Goal: Transaction & Acquisition: Purchase product/service

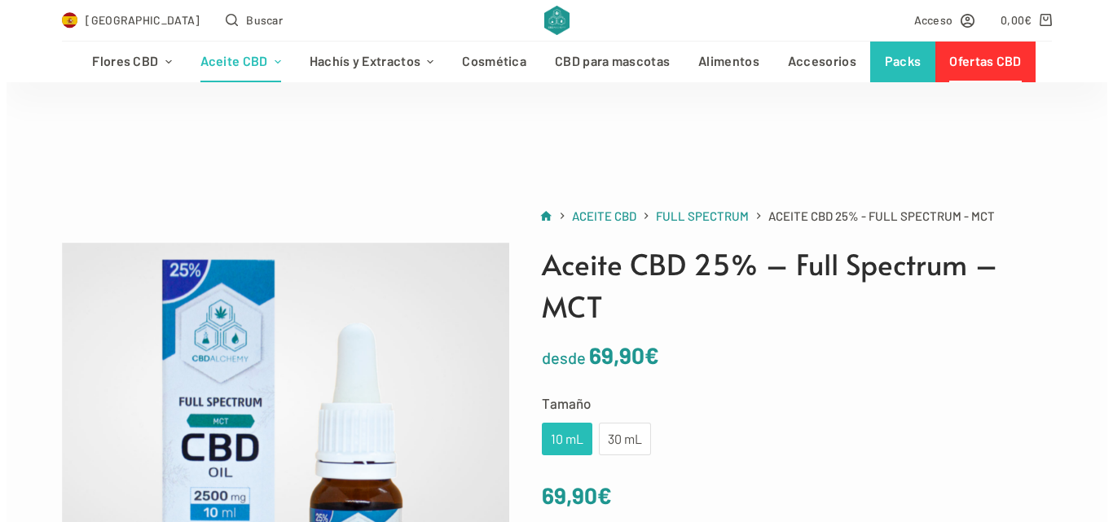
scroll to position [192, 0]
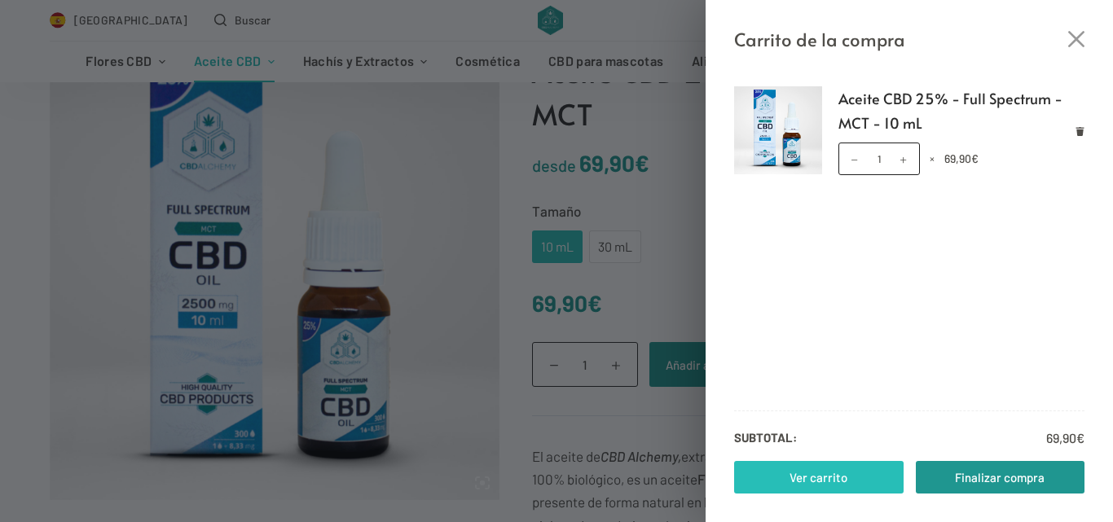
click at [841, 477] on link "Ver carrito" at bounding box center [818, 477] width 169 height 33
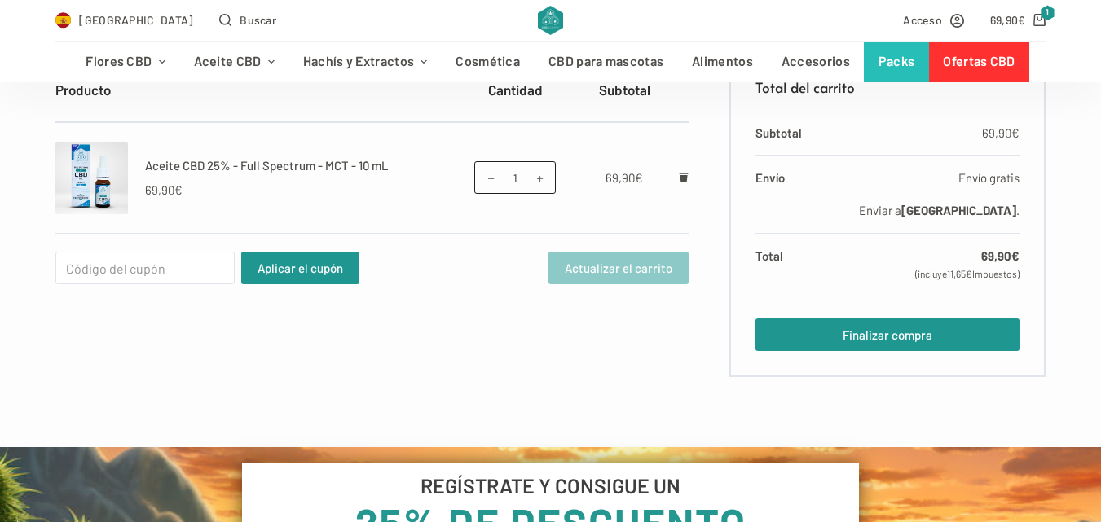
scroll to position [359, 0]
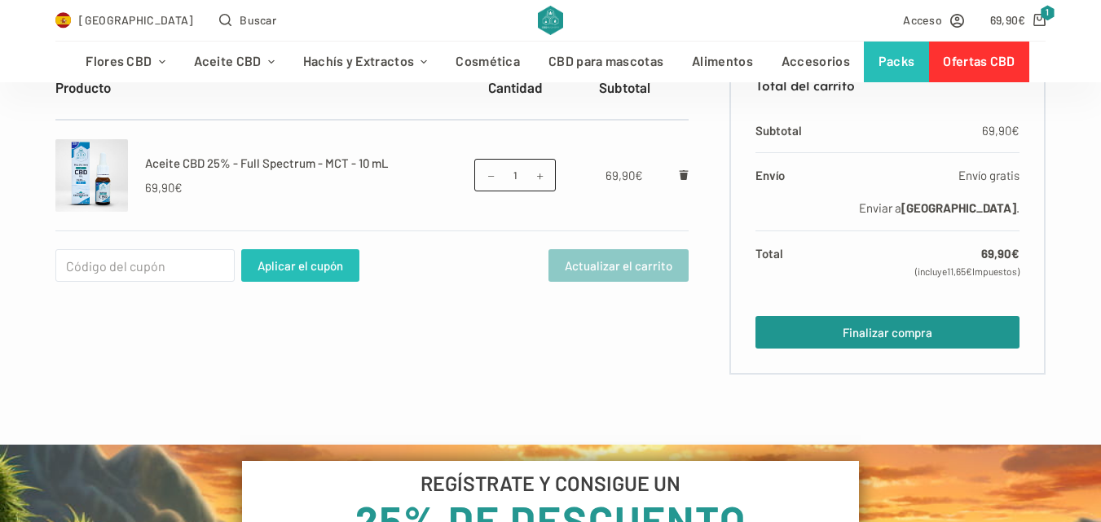
click at [258, 256] on button "Aplicar el cupón" at bounding box center [300, 265] width 118 height 33
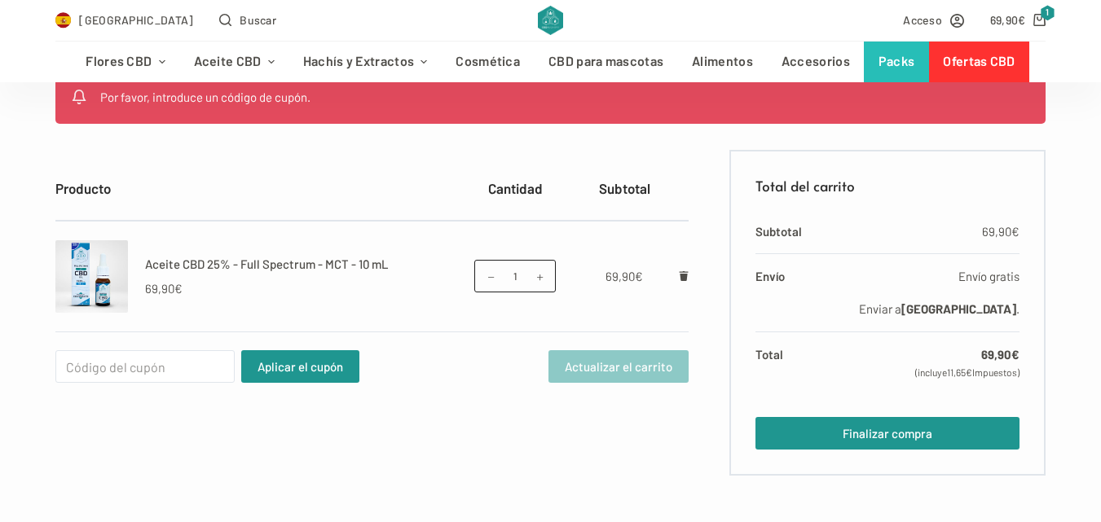
scroll to position [336, 0]
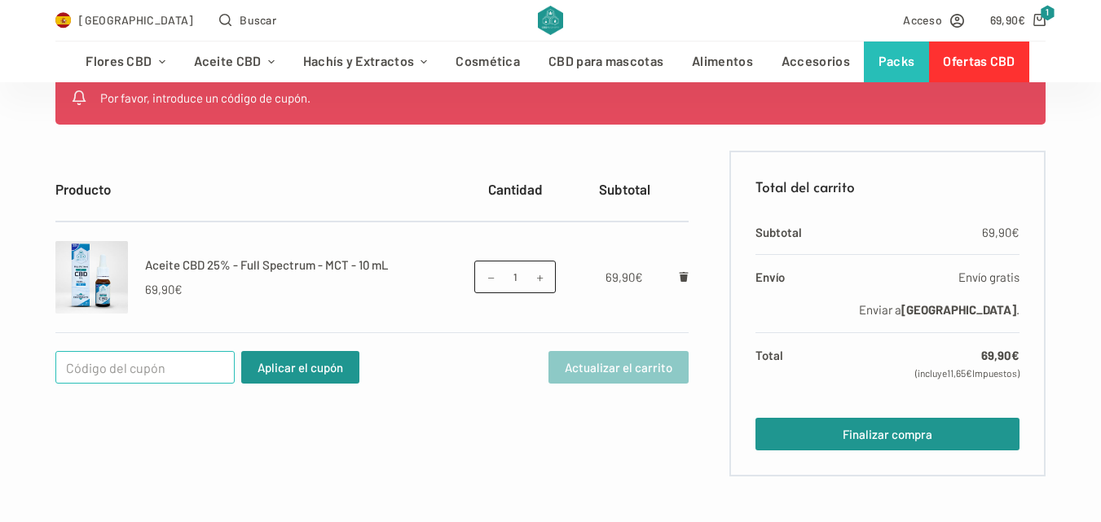
click at [58, 371] on input "Cupón:" at bounding box center [144, 367] width 179 height 33
type input "WELCOME25"
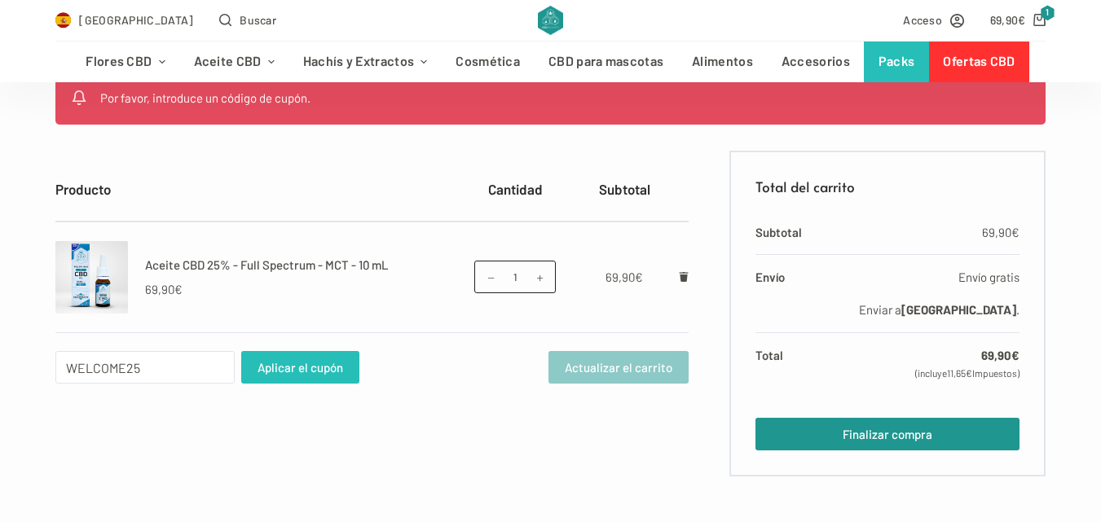
click at [261, 368] on button "Aplicar el cupón" at bounding box center [300, 367] width 118 height 33
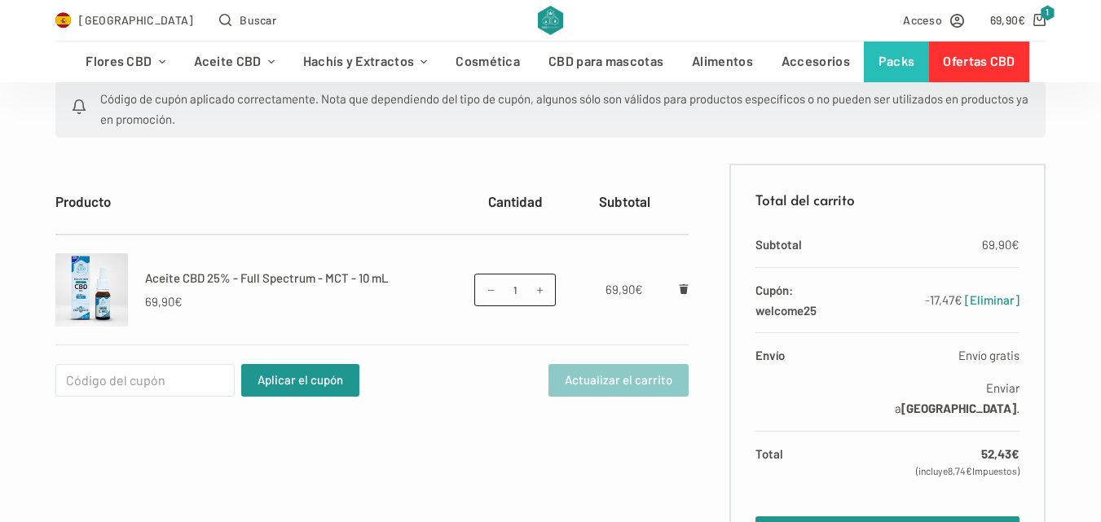
scroll to position [327, 0]
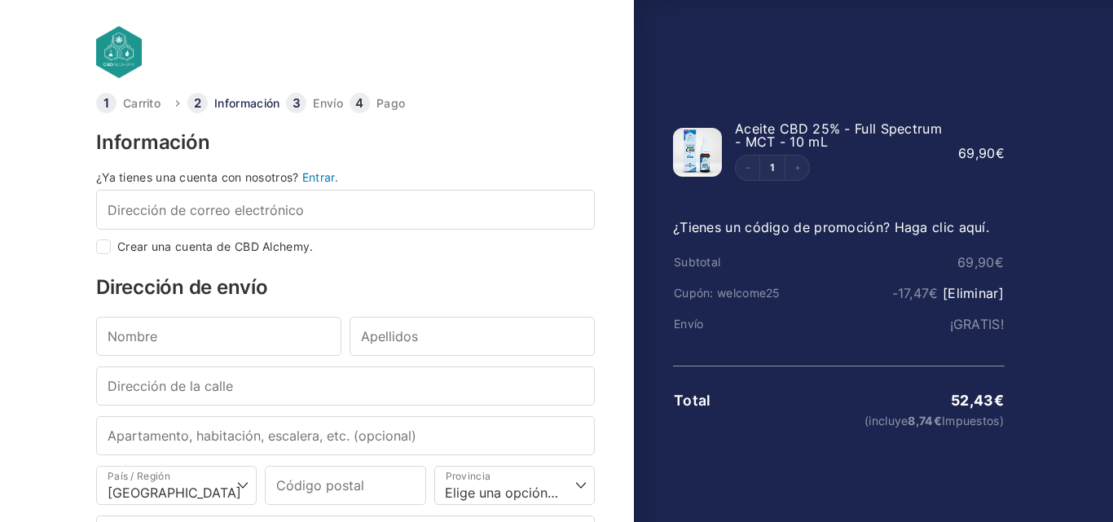
select select "B"
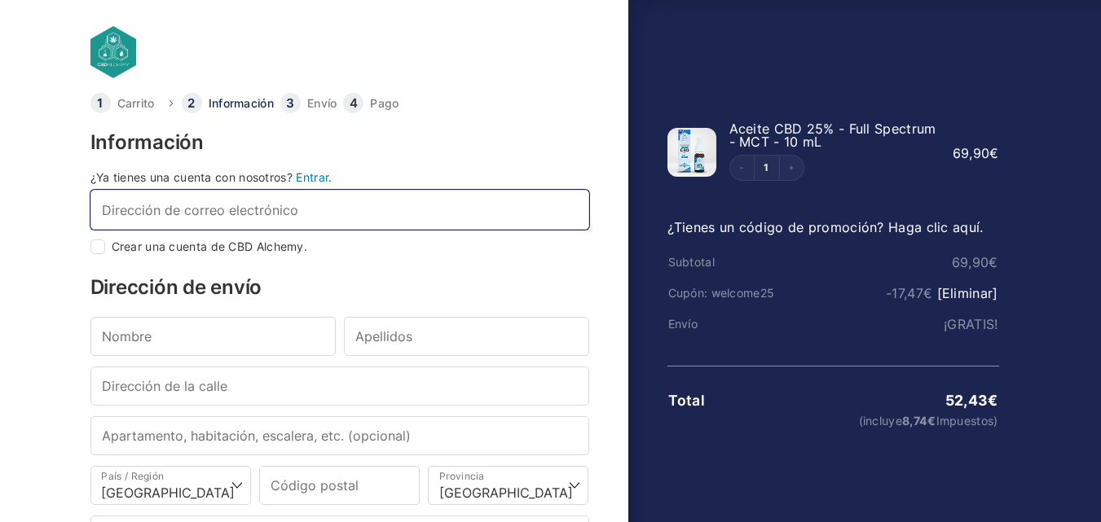
click at [102, 212] on input "Dirección de correo electrónico *" at bounding box center [339, 209] width 499 height 39
type input "mr"
checkbox input "true"
type input "mridani2007@gmail.com"
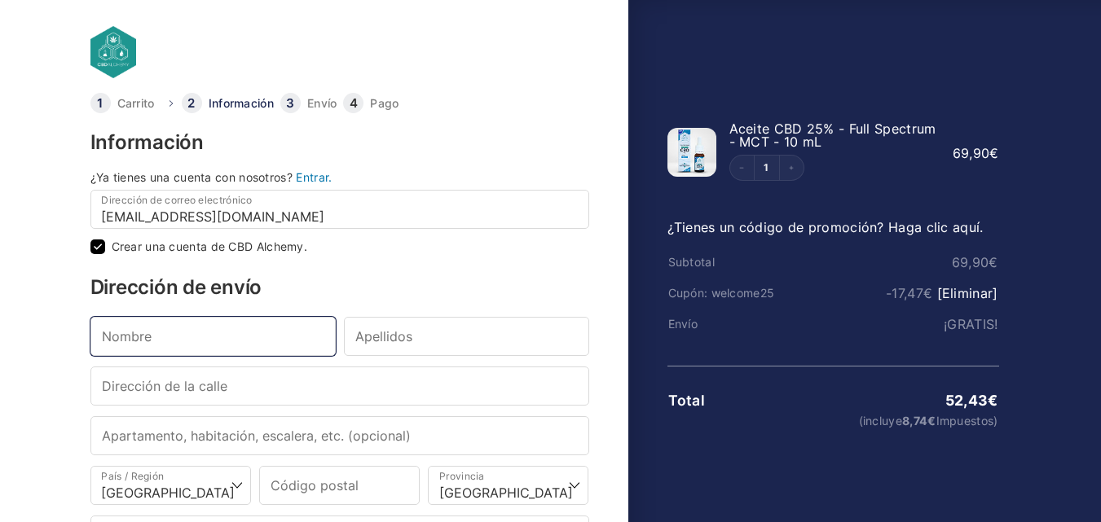
click at [125, 332] on input "Nombre *" at bounding box center [212, 336] width 245 height 39
click at [125, 332] on input "Carlo" at bounding box center [212, 336] width 245 height 39
click at [125, 332] on input "Carlos" at bounding box center [212, 336] width 245 height 39
type input "Carlos"
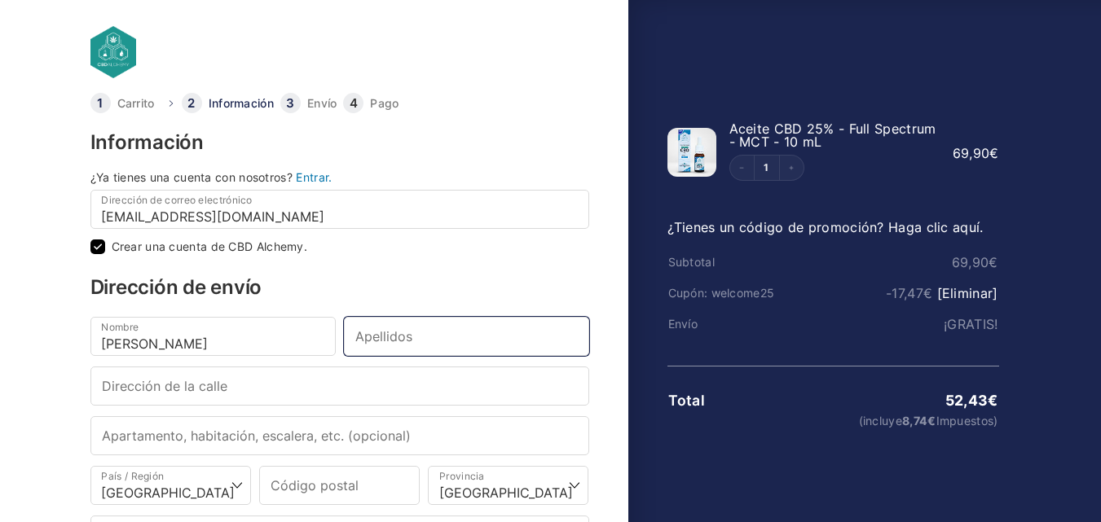
click at [404, 338] on input "Apellidos *" at bounding box center [466, 336] width 245 height 39
click at [404, 338] on input "Verges" at bounding box center [466, 336] width 245 height 39
type input "Verges Alonso"
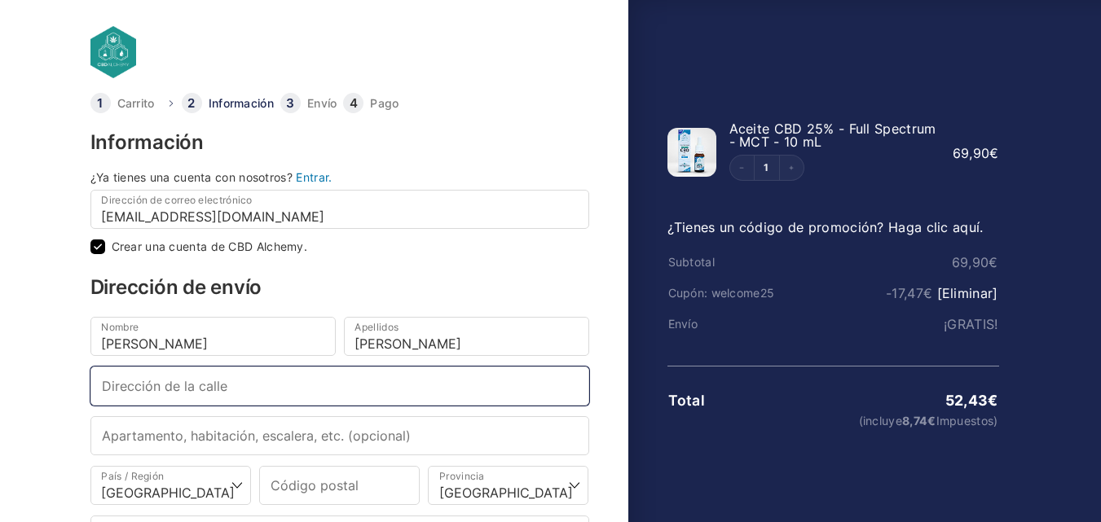
click at [120, 382] on input "Dirección de la calle *" at bounding box center [339, 386] width 499 height 39
click at [120, 382] on input "Teodoro" at bounding box center [339, 386] width 499 height 39
click at [159, 396] on input "Teodoro" at bounding box center [339, 386] width 499 height 39
type input "Teodoro Gonzalez, 9"
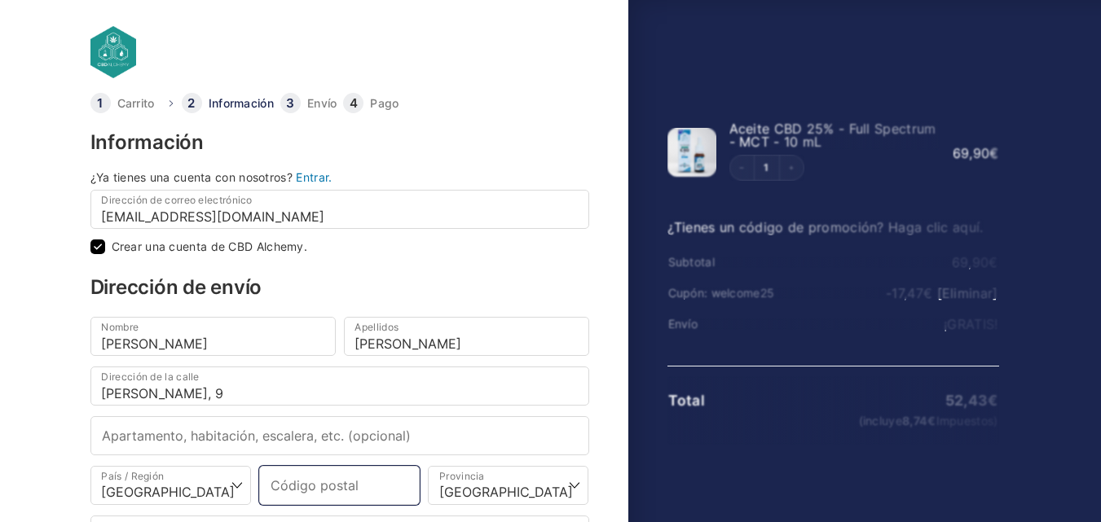
click at [354, 491] on input "Código postal *" at bounding box center [339, 485] width 160 height 39
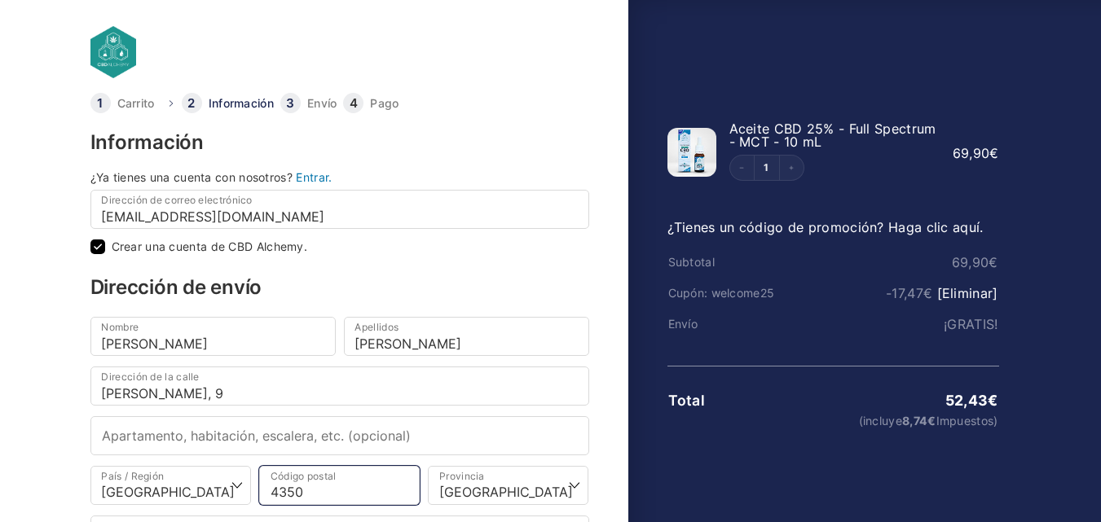
type input "43500"
select select
type input "43500"
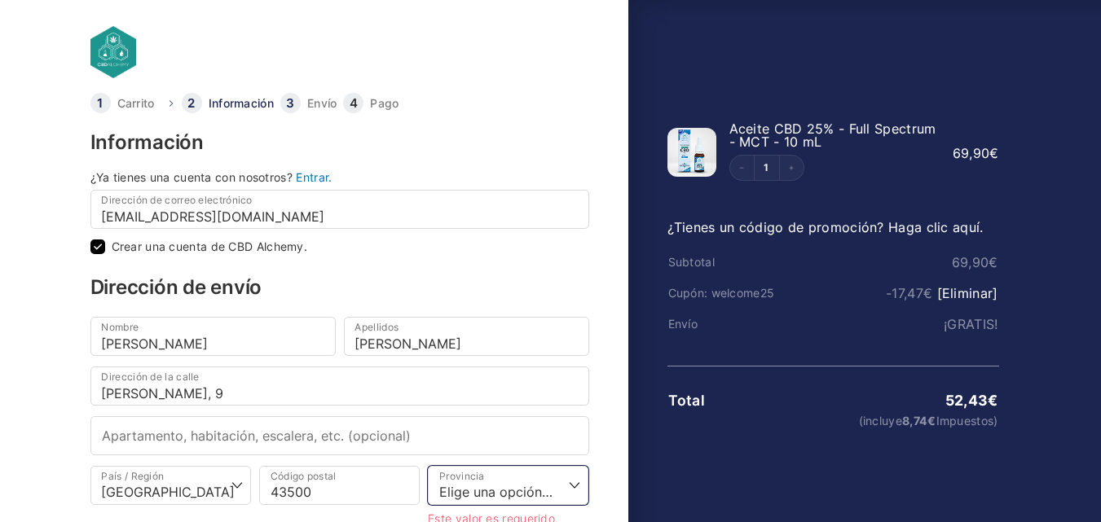
click at [579, 486] on select "Elige una opción… La Coruña Álava Albacete Alicante Almería Asturias Ávila Bada…" at bounding box center [508, 485] width 160 height 39
click at [428, 466] on select "Elige una opción… La Coruña Álava Albacete Alicante Almería Asturias Ávila Bada…" at bounding box center [508, 485] width 160 height 39
click at [576, 489] on select "Elige una opción… La Coruña Álava Albacete Alicante Almería Asturias Ávila Bada…" at bounding box center [508, 485] width 160 height 39
select select "T"
click at [428, 466] on select "Elige una opción… La Coruña Álava Albacete Alicante Almería Asturias Ávila Bada…" at bounding box center [508, 485] width 160 height 39
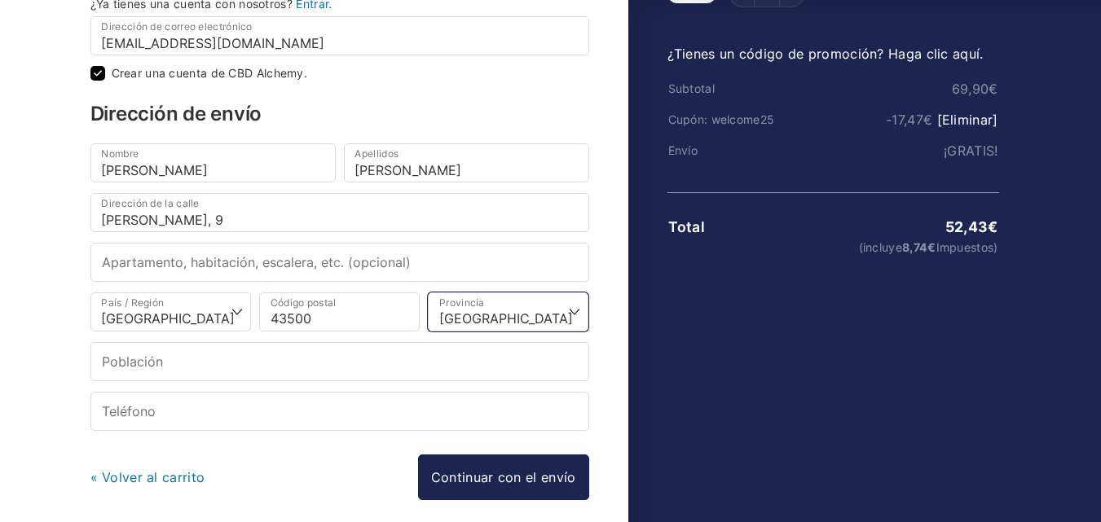
scroll to position [246, 0]
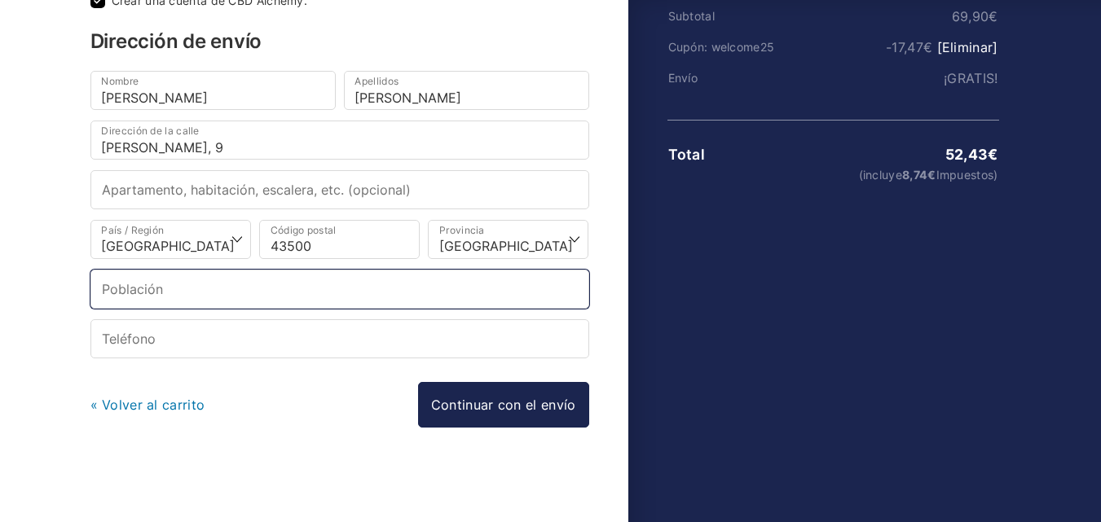
click at [160, 287] on input "Población *" at bounding box center [339, 289] width 499 height 39
type input "Tortosa"
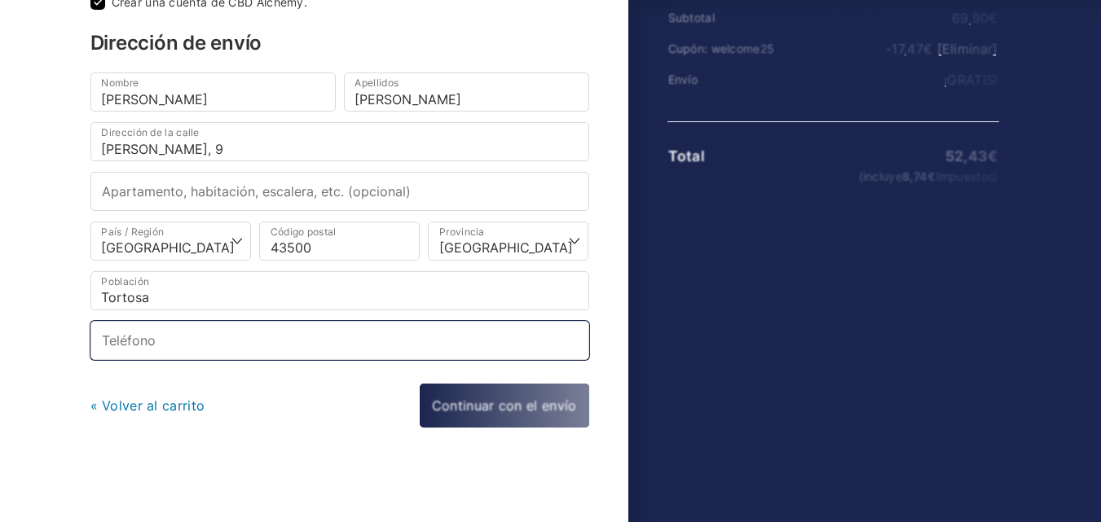
scroll to position [244, 0]
click at [110, 344] on input "Teléfono *" at bounding box center [339, 340] width 499 height 39
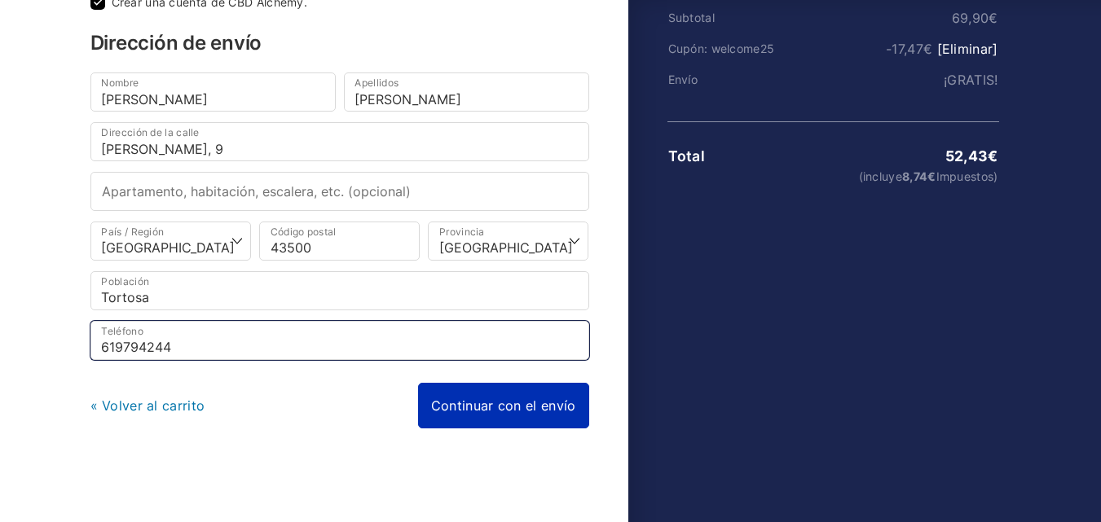
type input "619794244"
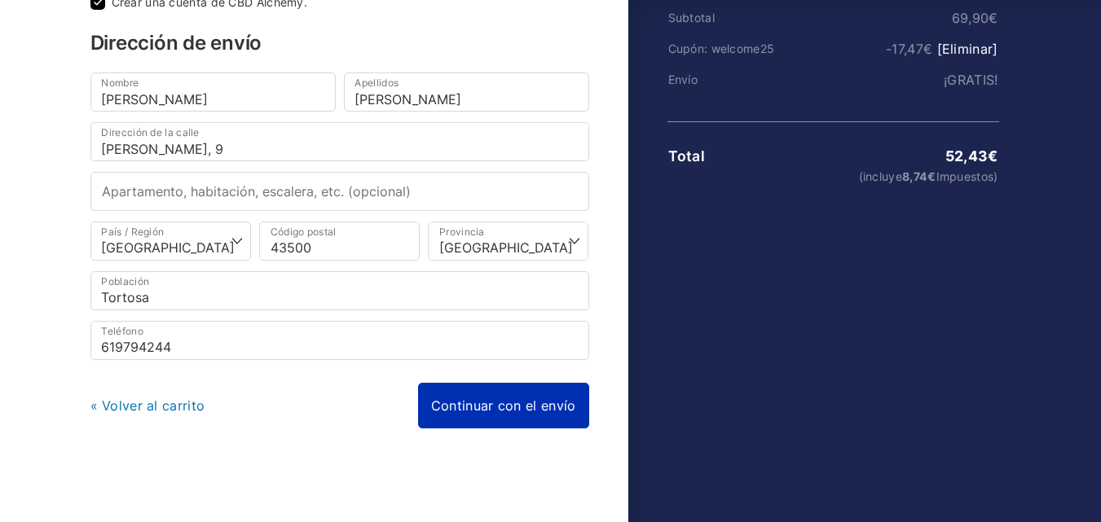
click at [472, 393] on link "Continuar con el envío" at bounding box center [503, 406] width 171 height 46
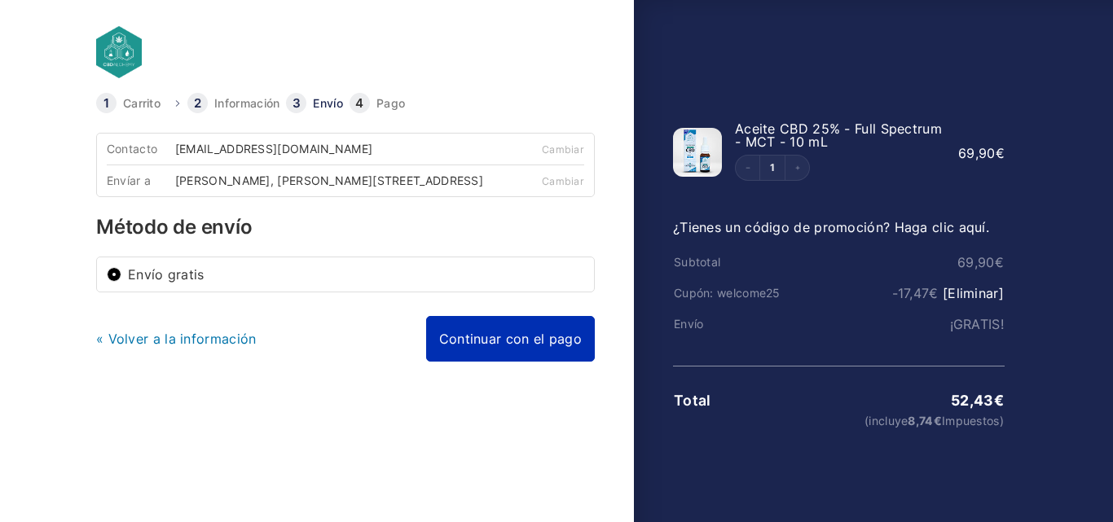
click at [486, 348] on link "Continuar con el pago" at bounding box center [510, 339] width 169 height 46
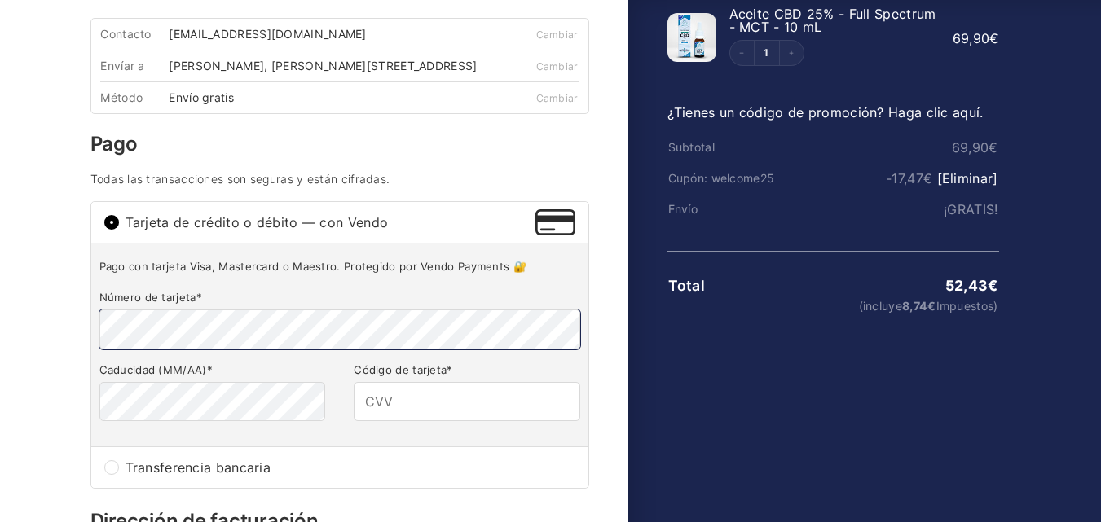
scroll to position [116, 0]
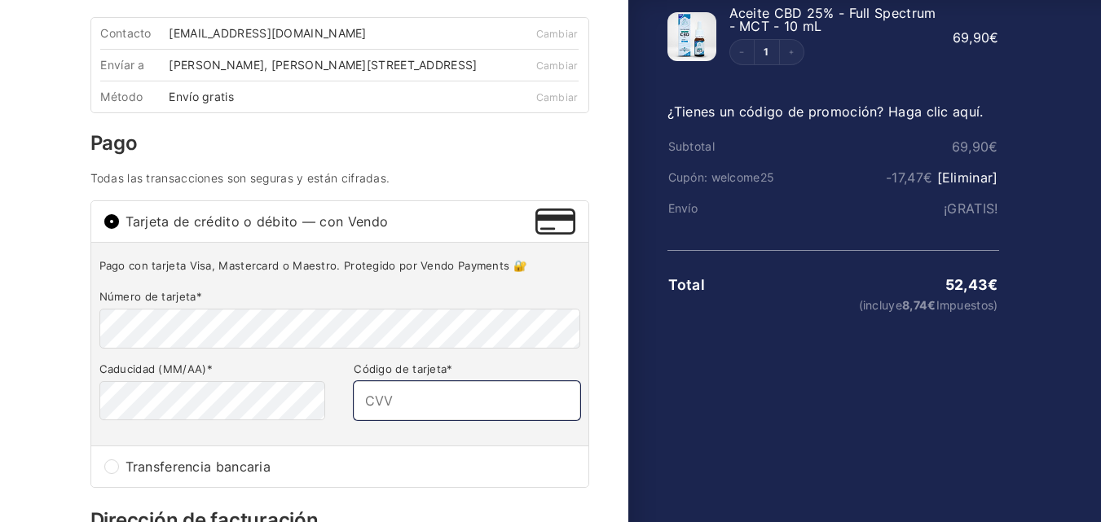
click at [361, 415] on input "Código de tarjeta *" at bounding box center [467, 400] width 226 height 39
type input "785"
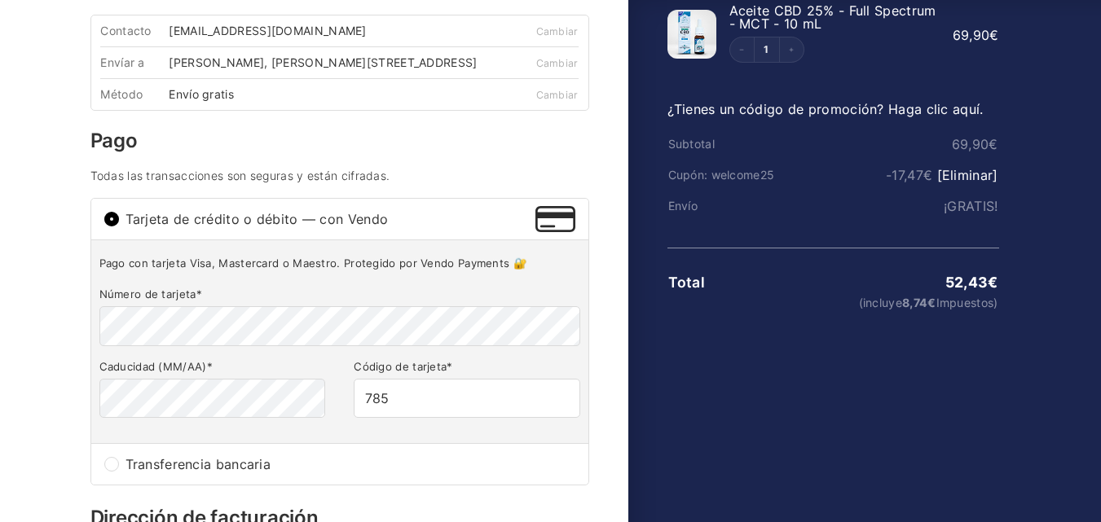
scroll to position [158, 0]
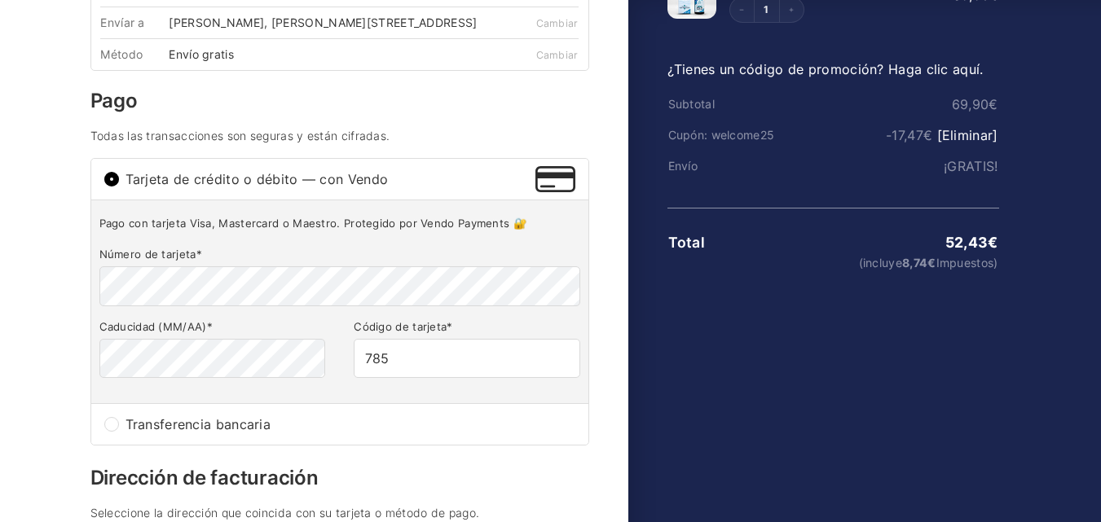
drag, startPoint x: 257, startPoint y: 499, endPoint x: 255, endPoint y: 516, distance: 17.2
click at [255, 516] on div "Contacto mridani2007@gmail.com Cambiar Envíar a Carlos Verges Alonso, Teodoro G…" at bounding box center [339, 446] width 499 height 943
click at [455, 401] on div "Pago con tarjeta Visa, Mastercard o Maestro. Protegido por Vendo Payments 🔐 Núm…" at bounding box center [339, 301] width 497 height 203
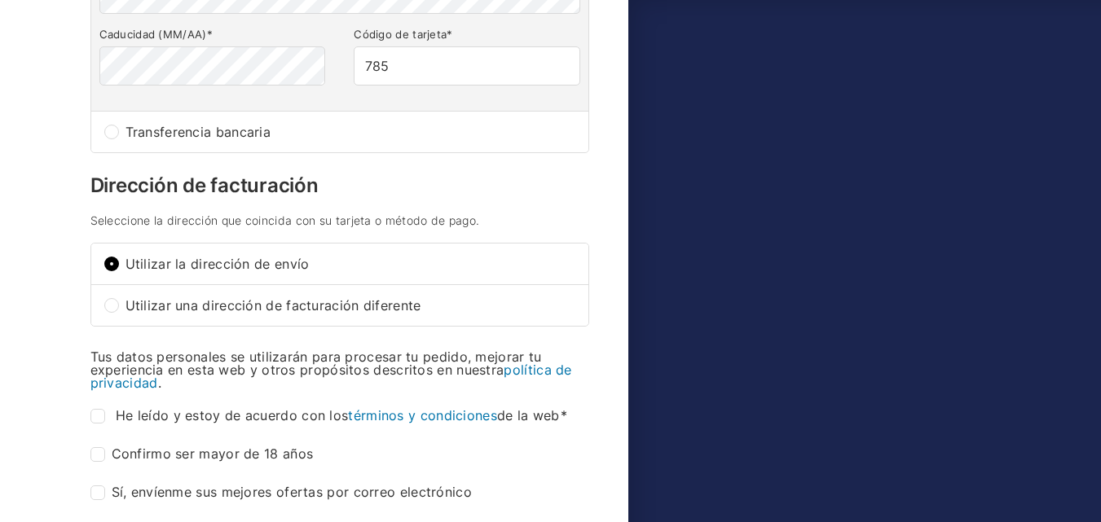
scroll to position [454, 0]
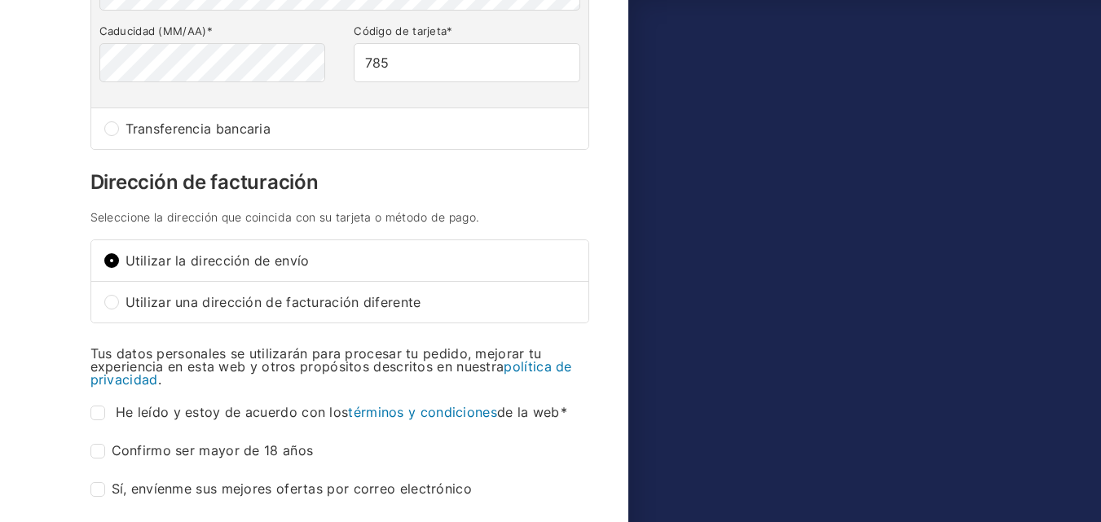
click at [110, 310] on input "Utilizar una dirección de facturación diferente" at bounding box center [111, 302] width 15 height 15
radio input "true"
select select "B"
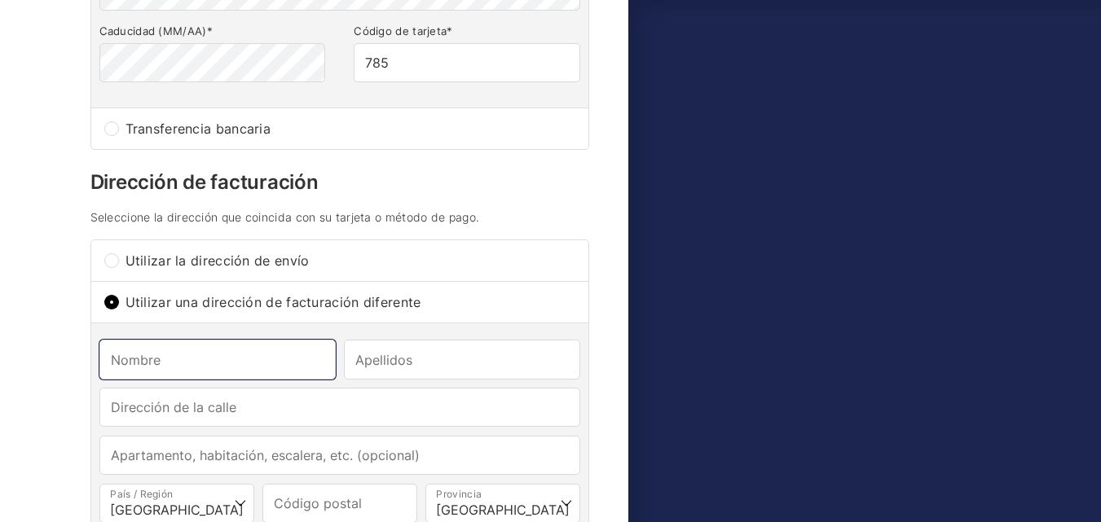
click at [112, 368] on input "Nombre *" at bounding box center [217, 359] width 236 height 39
type input "Montserrat"
click at [350, 372] on input "Apellidos *" at bounding box center [462, 359] width 236 height 39
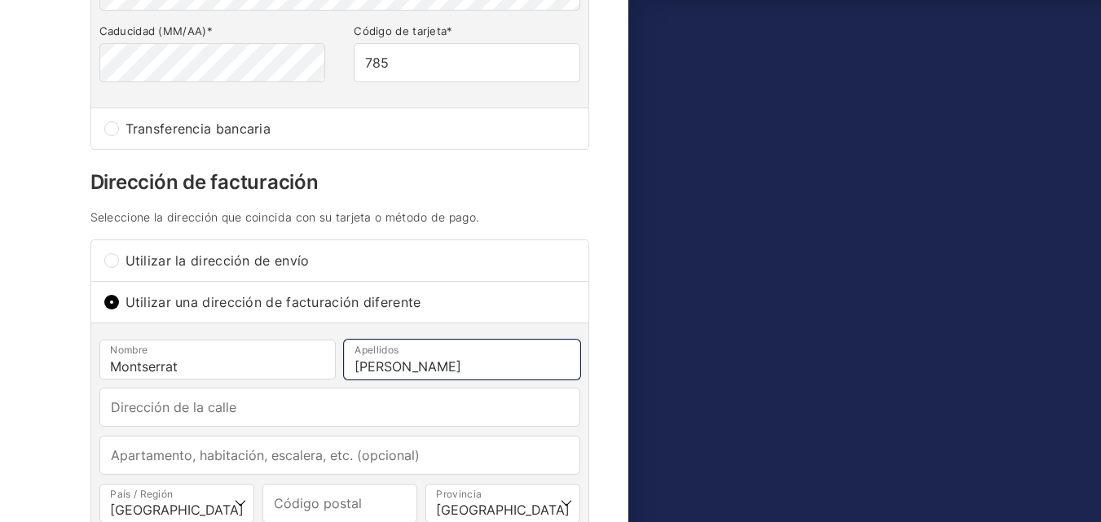
type input "Alguero Espinos"
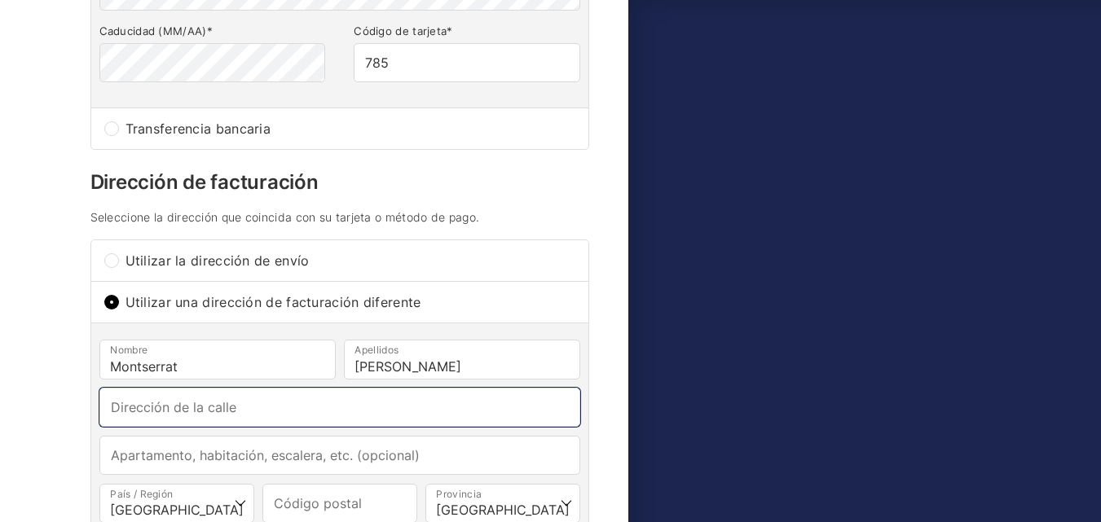
click at [134, 423] on input "Dirección de la calle *" at bounding box center [339, 407] width 481 height 39
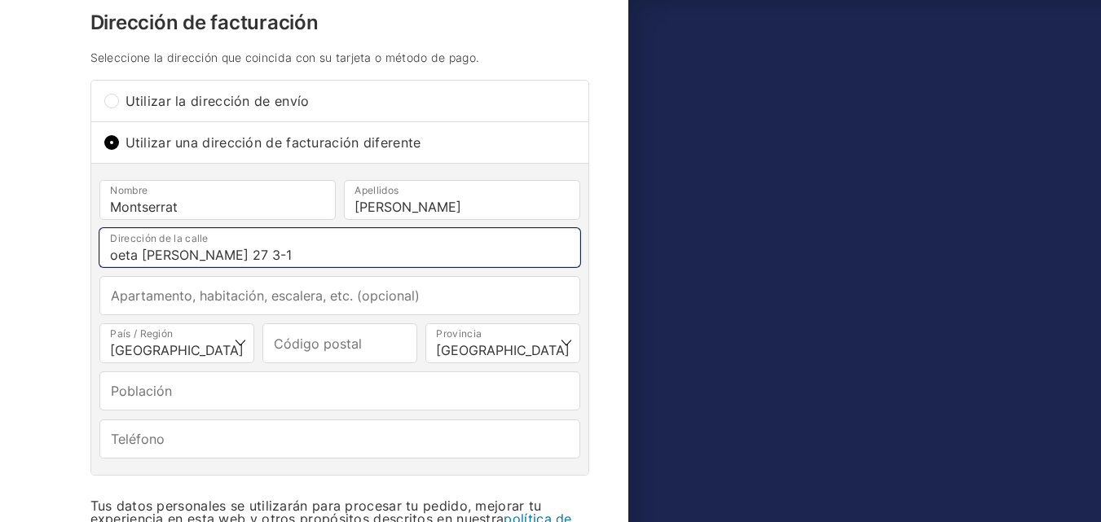
scroll to position [616, 0]
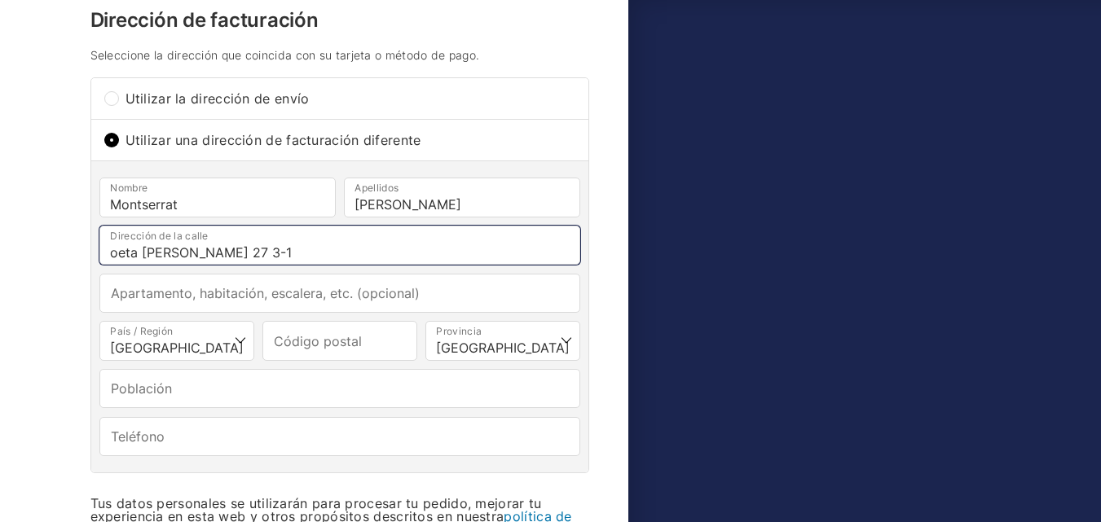
type input "oeta [PERSON_NAME] 27 3-1"
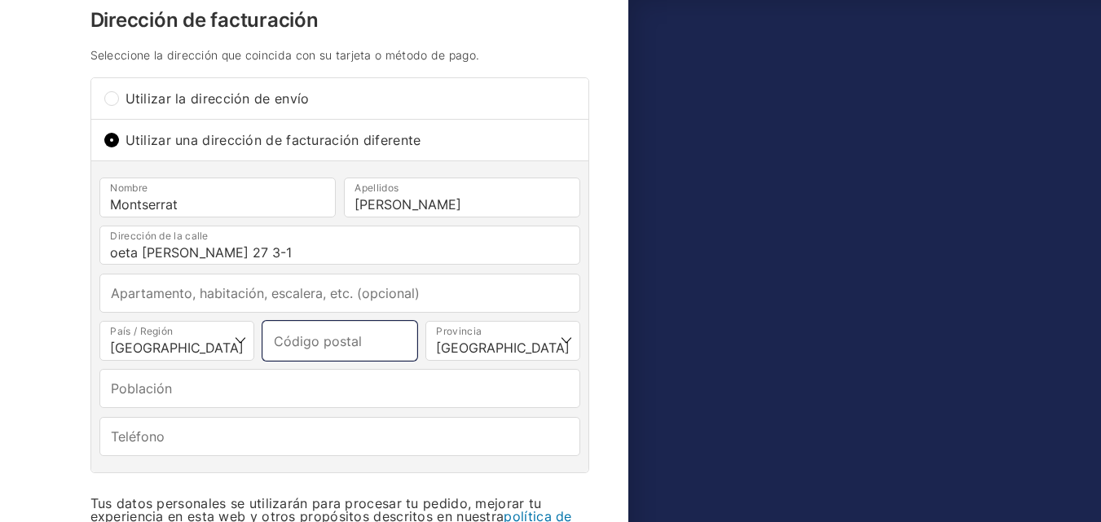
click at [282, 356] on input "Código postal *" at bounding box center [339, 340] width 155 height 39
type input "43500"
select select
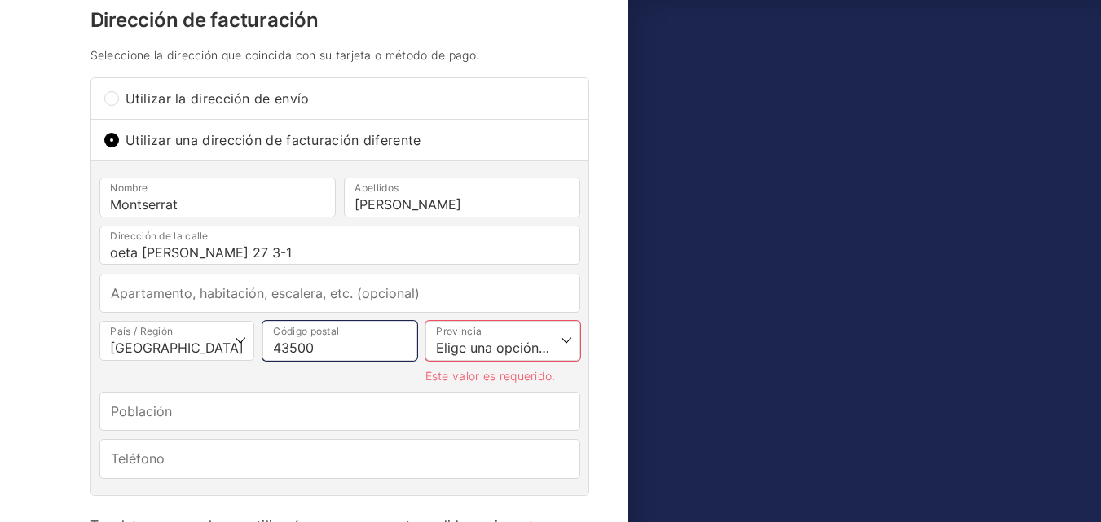
type input "43500"
click at [464, 347] on select "Elige una opción… La Coruña Álava Albacete Alicante Almería Asturias Ávila Bada…" at bounding box center [502, 340] width 155 height 39
select select "T"
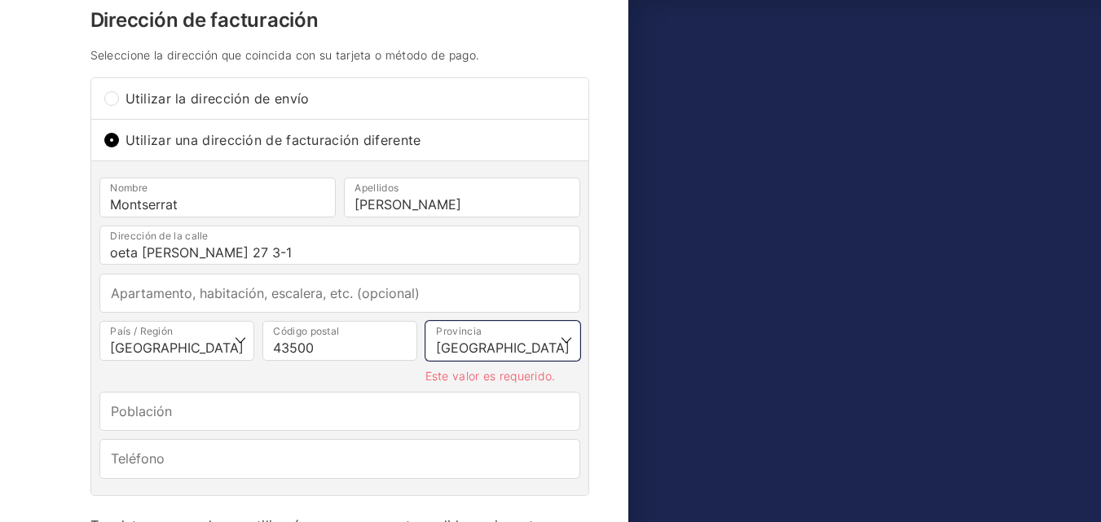
click at [425, 332] on select "Elige una opción… La Coruña Álava Albacete Alicante Almería Asturias Ávila Bada…" at bounding box center [502, 340] width 155 height 39
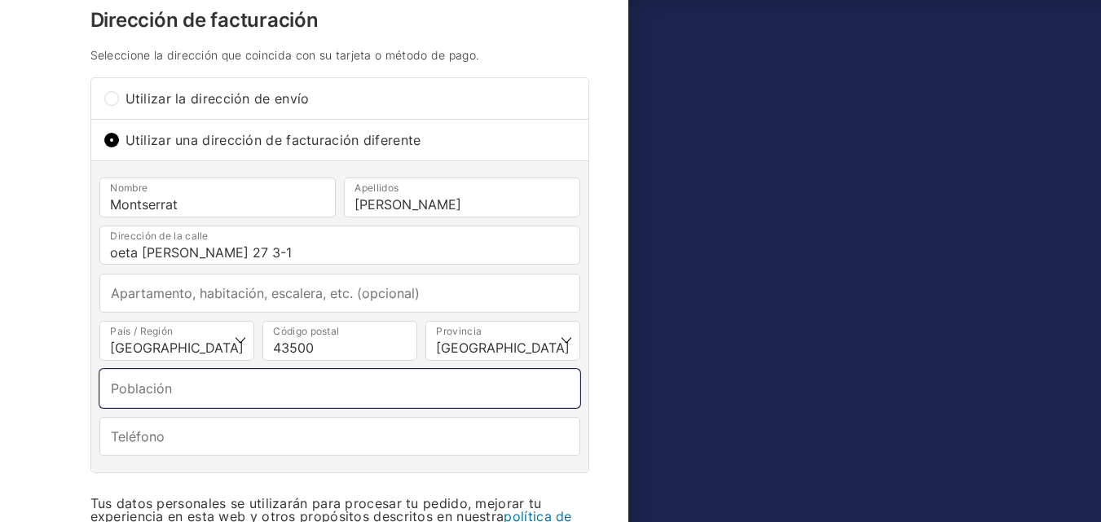
click at [156, 405] on input "Población *" at bounding box center [339, 388] width 481 height 39
type input "Tortosa"
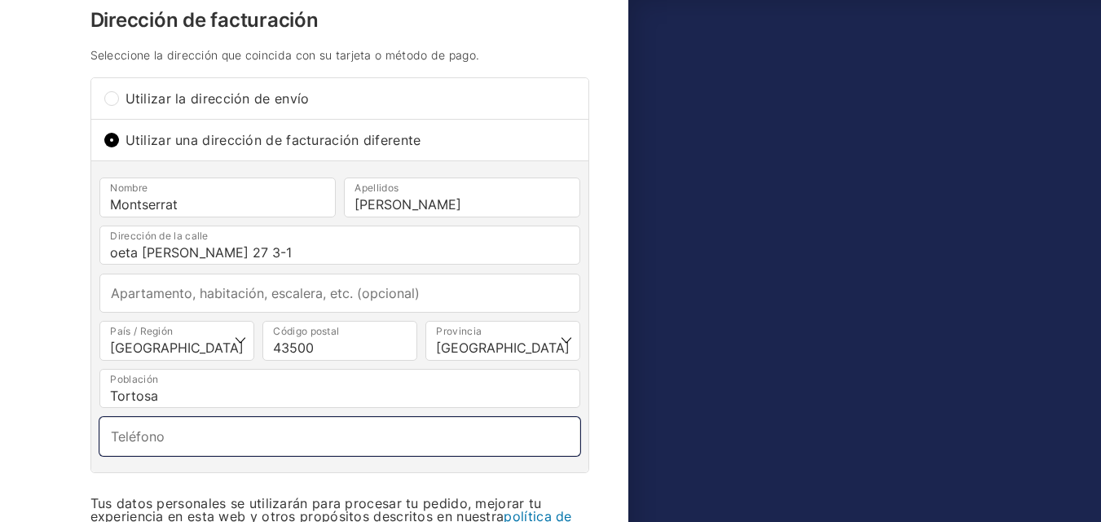
click at [129, 456] on input "Teléfono *" at bounding box center [339, 436] width 481 height 39
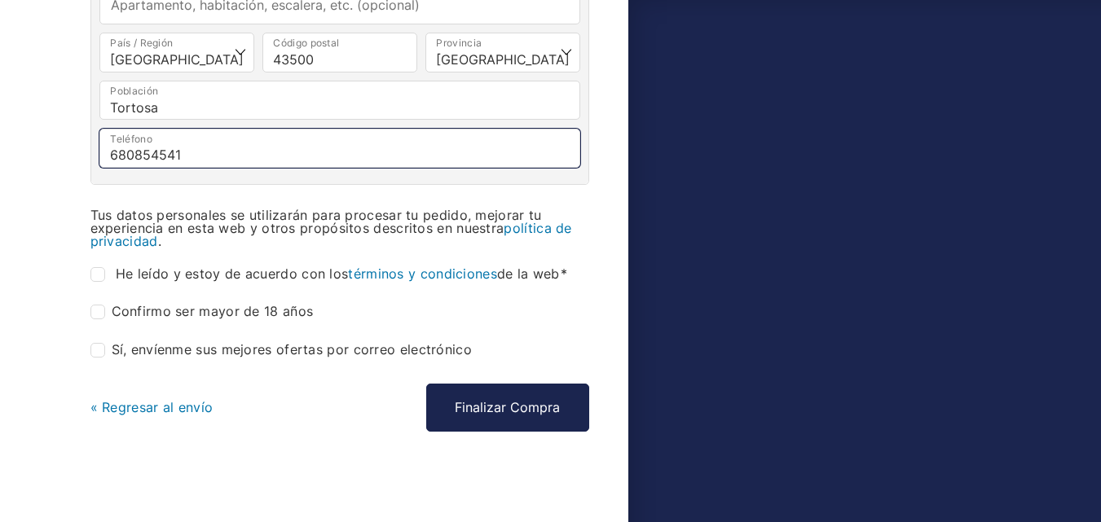
scroll to position [920, 0]
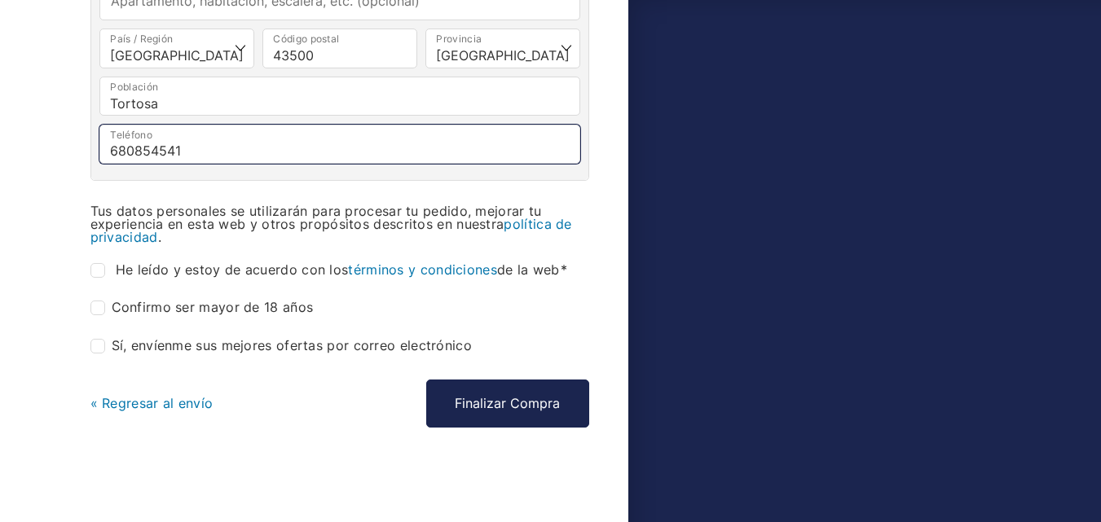
type input "680854541"
click at [100, 270] on input "He leído y estoy de acuerdo con los términos y condiciones de la web *" at bounding box center [97, 270] width 15 height 15
checkbox input "true"
click at [102, 310] on input "Confirmo ser mayor de 18 años *" at bounding box center [97, 308] width 15 height 15
checkbox input "true"
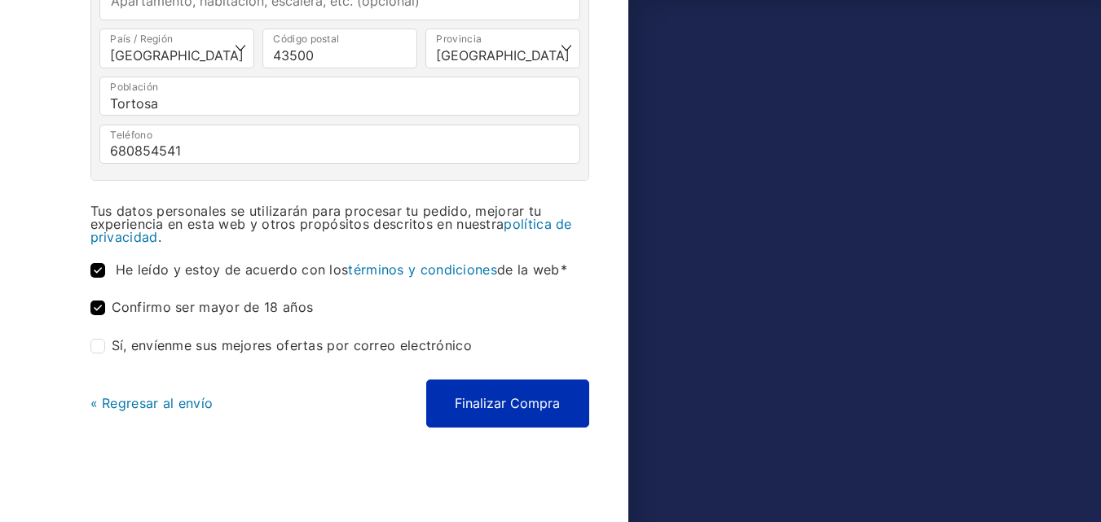
click at [532, 395] on button "Finalizar Compra" at bounding box center [507, 403] width 163 height 47
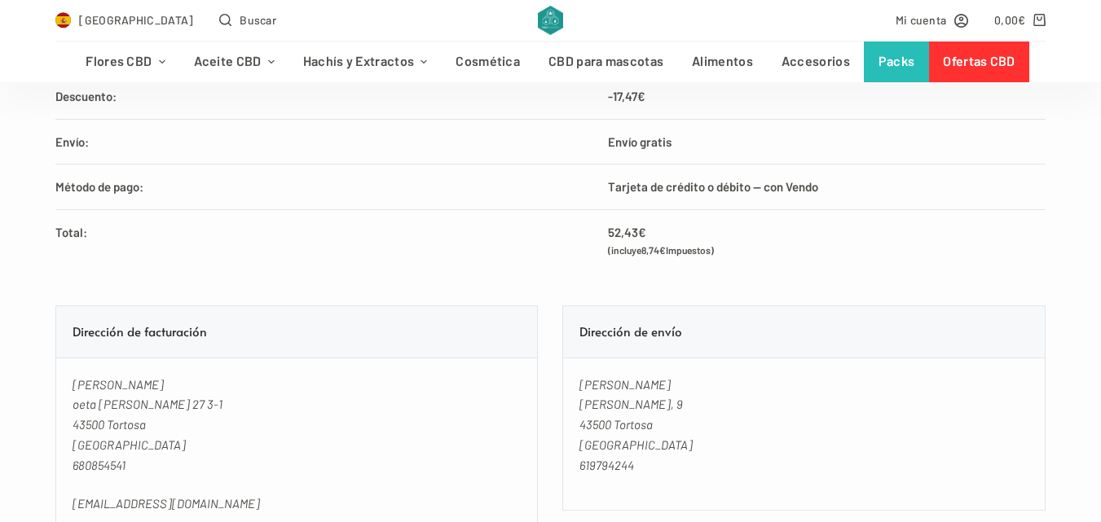
scroll to position [837, 0]
